Goal: Task Accomplishment & Management: Use online tool/utility

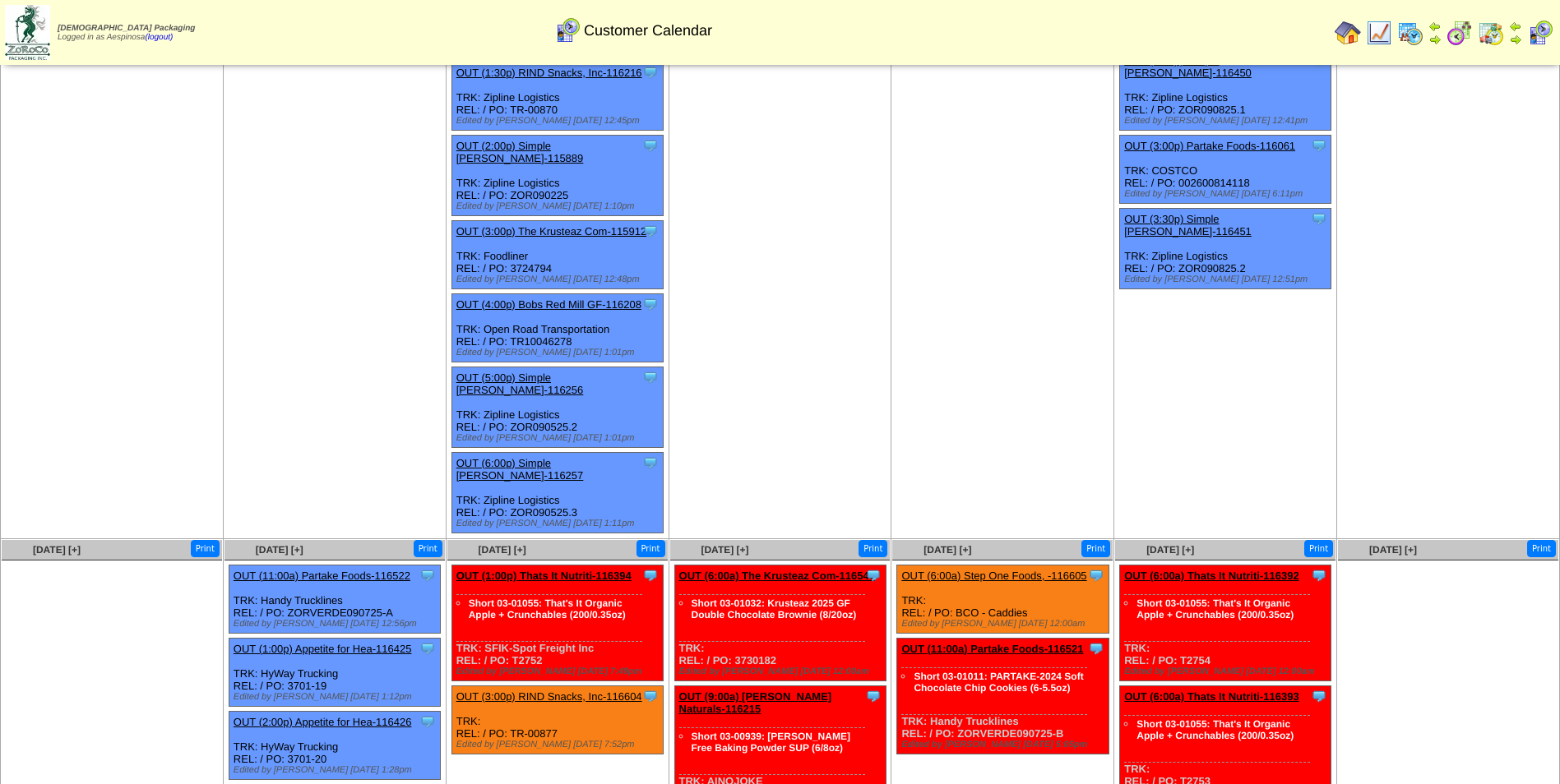
scroll to position [278, 0]
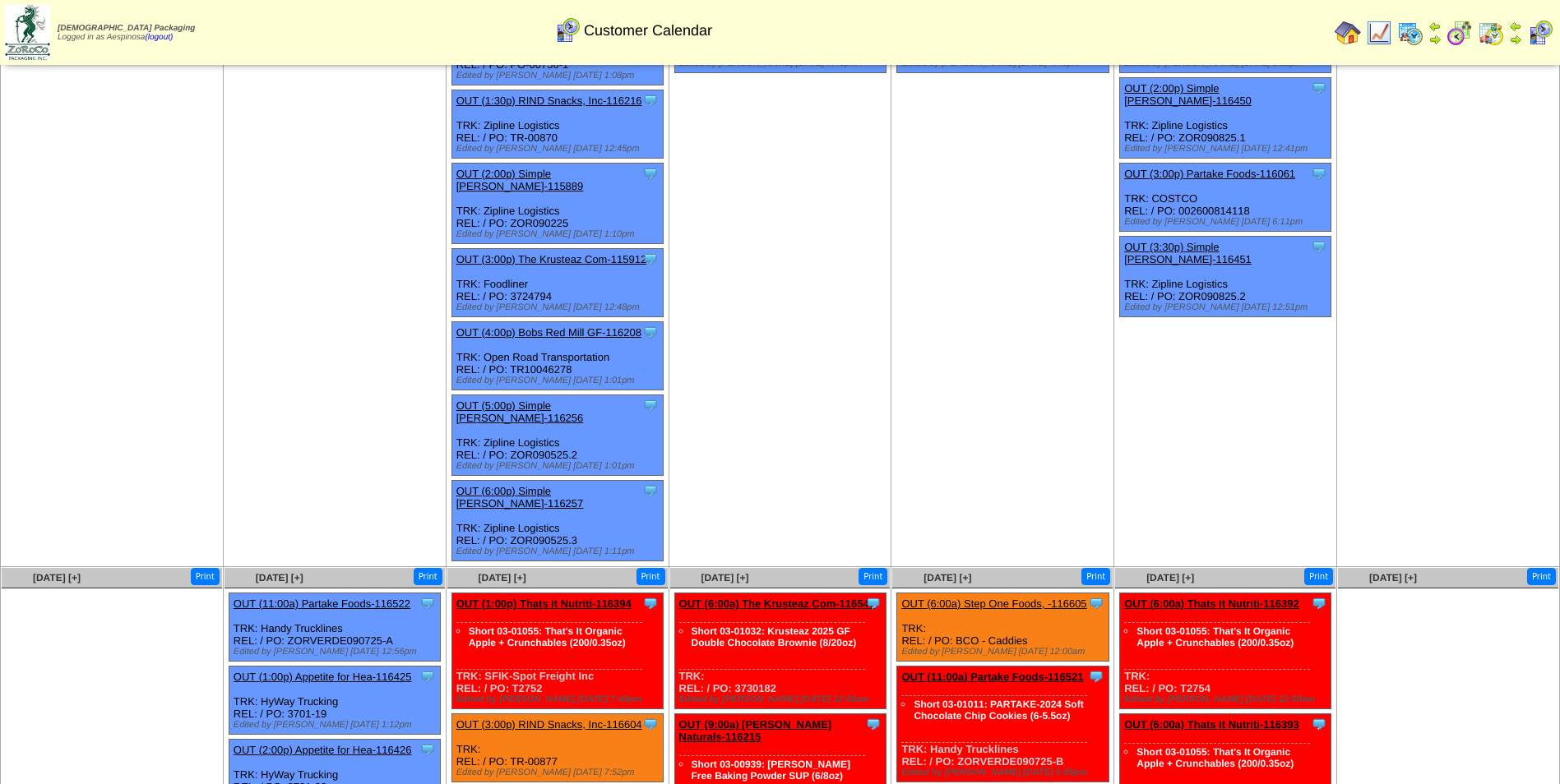
click at [554, 715] on div "Clone Item OUT (3:00p) RIND Snacks, Inc-116604 RIND Snacks, Inc. ScheduleID: 11…" at bounding box center [557, 748] width 212 height 69
drag, startPoint x: 557, startPoint y: 716, endPoint x: 532, endPoint y: 716, distance: 25.0
click at [532, 716] on div "Clone Item OUT (3:00p) RIND Snacks, Inc-116604 RIND Snacks, Inc. ScheduleID: 11…" at bounding box center [557, 748] width 212 height 69
click at [569, 714] on div "Clone Item OUT (3:00p) RIND Snacks, Inc-116604 RIND Snacks, Inc. ScheduleID: 11…" at bounding box center [557, 748] width 212 height 69
click at [568, 714] on div "Clone Item OUT (3:00p) RIND Snacks, Inc-116604 RIND Snacks, Inc. ScheduleID: 11…" at bounding box center [557, 748] width 212 height 69
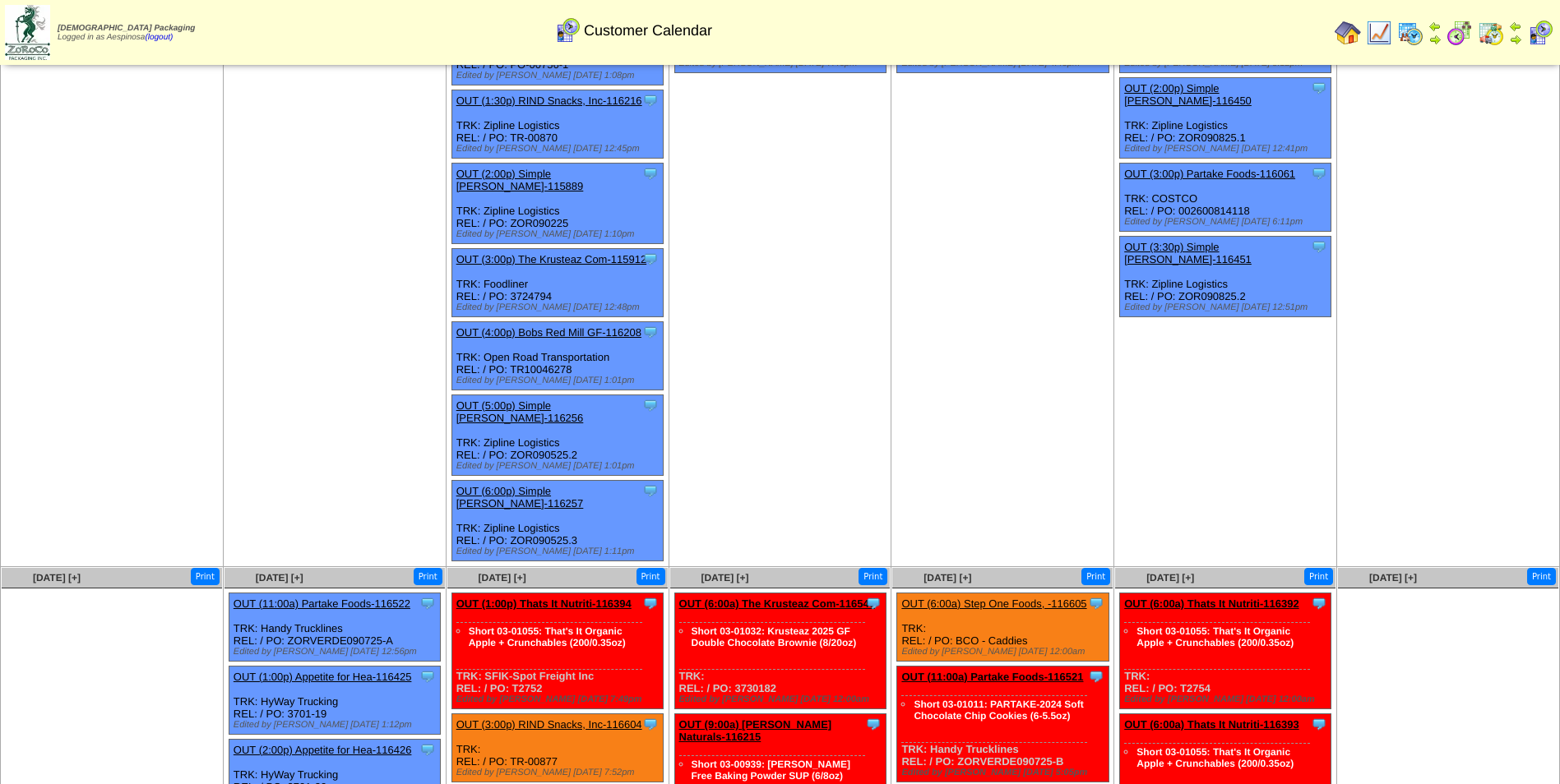
drag, startPoint x: 561, startPoint y: 709, endPoint x: 541, endPoint y: 713, distance: 20.4
click at [541, 714] on div "Clone Item OUT (3:00p) RIND Snacks, Inc-116604 RIND Snacks, Inc. ScheduleID: 11…" at bounding box center [557, 748] width 212 height 69
copy div "877"
click at [558, 768] on div "Edited by Ddisney 9/8 7:52pm" at bounding box center [560, 772] width 206 height 10
click at [559, 714] on div "Clone Item OUT (3:00p) RIND Snacks, Inc-116604 RIND Snacks, Inc. ScheduleID: 11…" at bounding box center [557, 748] width 212 height 69
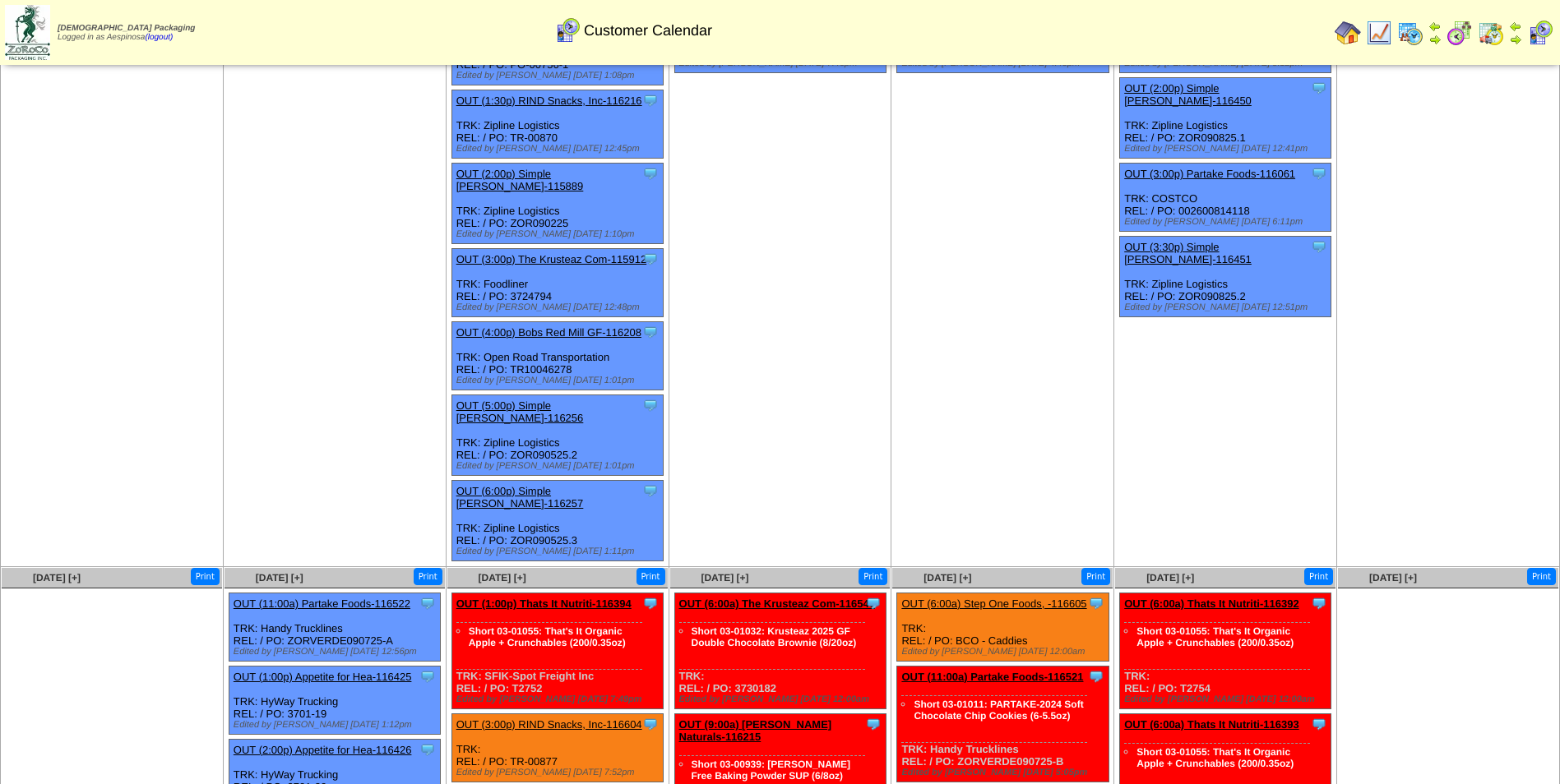
drag, startPoint x: 559, startPoint y: 712, endPoint x: 510, endPoint y: 711, distance: 49.0
click at [510, 714] on div "Clone Item OUT (3:00p) RIND Snacks, Inc-116604 RIND Snacks, Inc. ScheduleID: 11…" at bounding box center [557, 748] width 212 height 69
copy div "TR-00877"
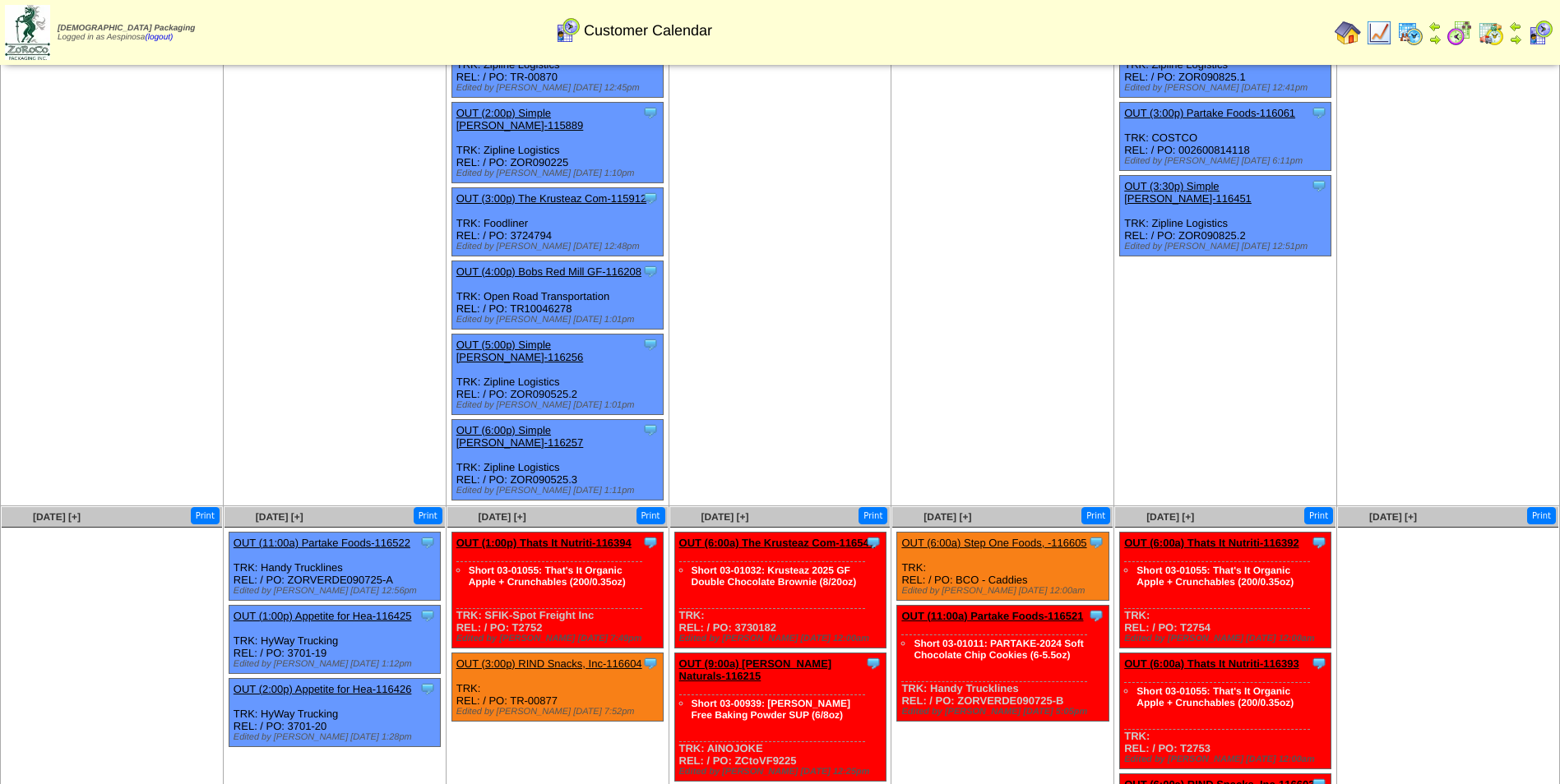
scroll to position [442, 0]
